Goal: Task Accomplishment & Management: Use online tool/utility

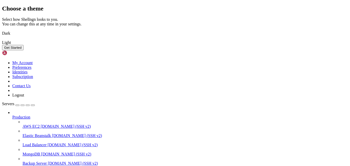
click at [2, 30] on img at bounding box center [2, 30] width 0 height 0
click at [24, 50] on button "Get Started" at bounding box center [13, 47] width 22 height 5
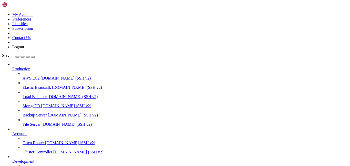
click at [38, 76] on span "AWS EC2" at bounding box center [31, 78] width 17 height 4
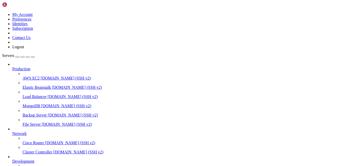
click at [33, 85] on link "Elastic Beanstalk [DOMAIN_NAME] (SSH v2)" at bounding box center [185, 87] width 325 height 5
click at [48, 94] on span "[DOMAIN_NAME] (SSH v2)" at bounding box center [73, 96] width 50 height 4
click at [41, 104] on span "[DOMAIN_NAME] (SSH v2)" at bounding box center [66, 106] width 50 height 4
click at [33, 113] on span "Backup Server" at bounding box center [35, 115] width 24 height 4
click at [42, 122] on span "[DOMAIN_NAME] (SSH v2)" at bounding box center [67, 124] width 50 height 4
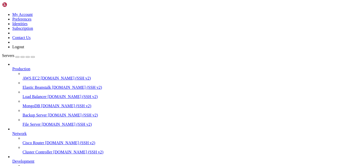
click at [32, 140] on span "Cisco Router" at bounding box center [34, 142] width 22 height 4
click at [33, 150] on span "Cluster Controller" at bounding box center [38, 152] width 30 height 4
click at [45, 140] on span "[DOMAIN_NAME] (SSH v2)" at bounding box center [70, 142] width 50 height 4
click at [41, 76] on span "[DOMAIN_NAME] (SSH v2)" at bounding box center [66, 78] width 50 height 4
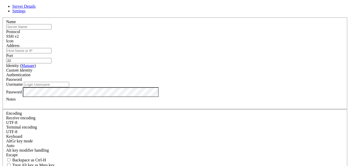
click at [52, 29] on input "text" at bounding box center [28, 26] width 45 height 5
type input "Telehack"
click at [52, 53] on input "Address" at bounding box center [28, 50] width 45 height 5
type input "[DOMAIN_NAME]"
click at [145, 73] on div "Custom Identity" at bounding box center [175, 70] width 338 height 5
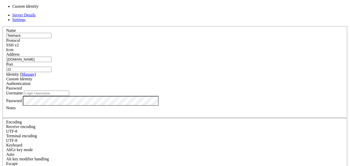
click at [22, 86] on span "Password" at bounding box center [14, 88] width 16 height 4
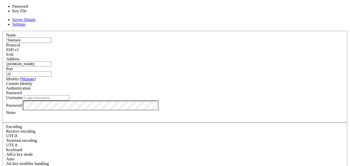
click at [69, 95] on input "Username" at bounding box center [46, 97] width 45 height 5
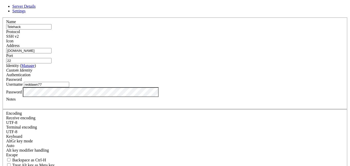
type input "reddawn77"
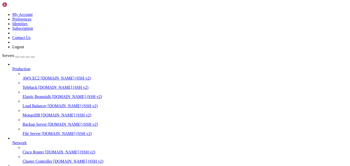
click at [41, 76] on span "[DOMAIN_NAME] (SSH v2)" at bounding box center [66, 78] width 50 height 4
click at [25, 85] on span "Telehack" at bounding box center [30, 87] width 15 height 4
click at [23, 85] on icon at bounding box center [23, 85] width 0 height 0
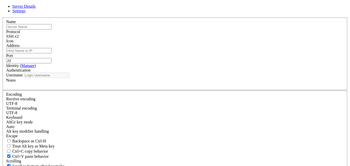
click at [276, 109] on div "Server Details Settings Name Protocol SSH v2 Icon" at bounding box center [175, 123] width 346 height 239
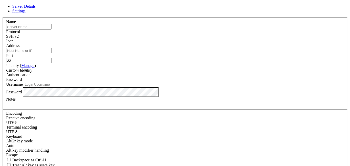
click at [52, 29] on input "text" at bounding box center [28, 26] width 45 height 5
type input "Telehack"
click at [52, 53] on input "Address" at bounding box center [28, 50] width 45 height 5
type input "d"
type input "[EMAIL_ADDRESS][DOMAIN_NAME]"
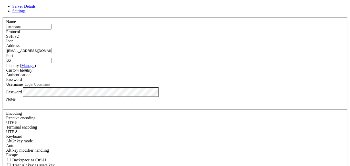
click at [69, 87] on input "Username" at bounding box center [46, 84] width 45 height 5
type input "reddawn77"
click at [26, 13] on span "Settings" at bounding box center [18, 11] width 13 height 4
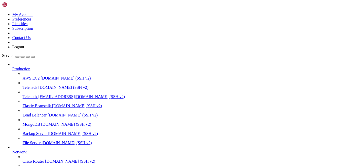
scroll to position [14, 0]
click at [45, 85] on span "[DOMAIN_NAME] (SSH v2)" at bounding box center [63, 87] width 50 height 4
click at [38, 94] on span "[EMAIL_ADDRESS][DOMAIN_NAME] (SSH v2)" at bounding box center [81, 96] width 87 height 4
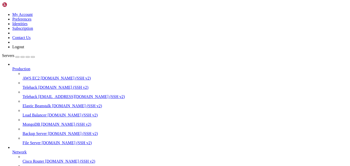
click at [107, 39] on div at bounding box center [175, 83] width 350 height 166
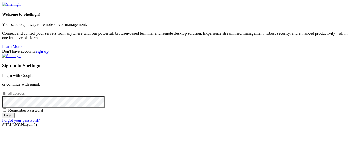
click at [33, 73] on link "Login with Google" at bounding box center [17, 75] width 31 height 4
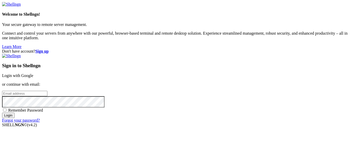
click at [33, 73] on link "Login with Google" at bounding box center [17, 75] width 31 height 4
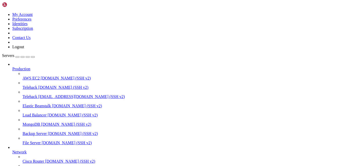
click at [28, 140] on span "File Server" at bounding box center [32, 142] width 18 height 4
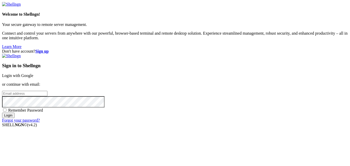
click at [33, 73] on link "Login with Google" at bounding box center [17, 75] width 31 height 4
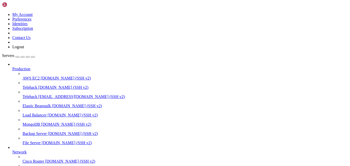
click at [162, 121] on div at bounding box center [175, 83] width 350 height 166
